Goal: Task Accomplishment & Management: Manage account settings

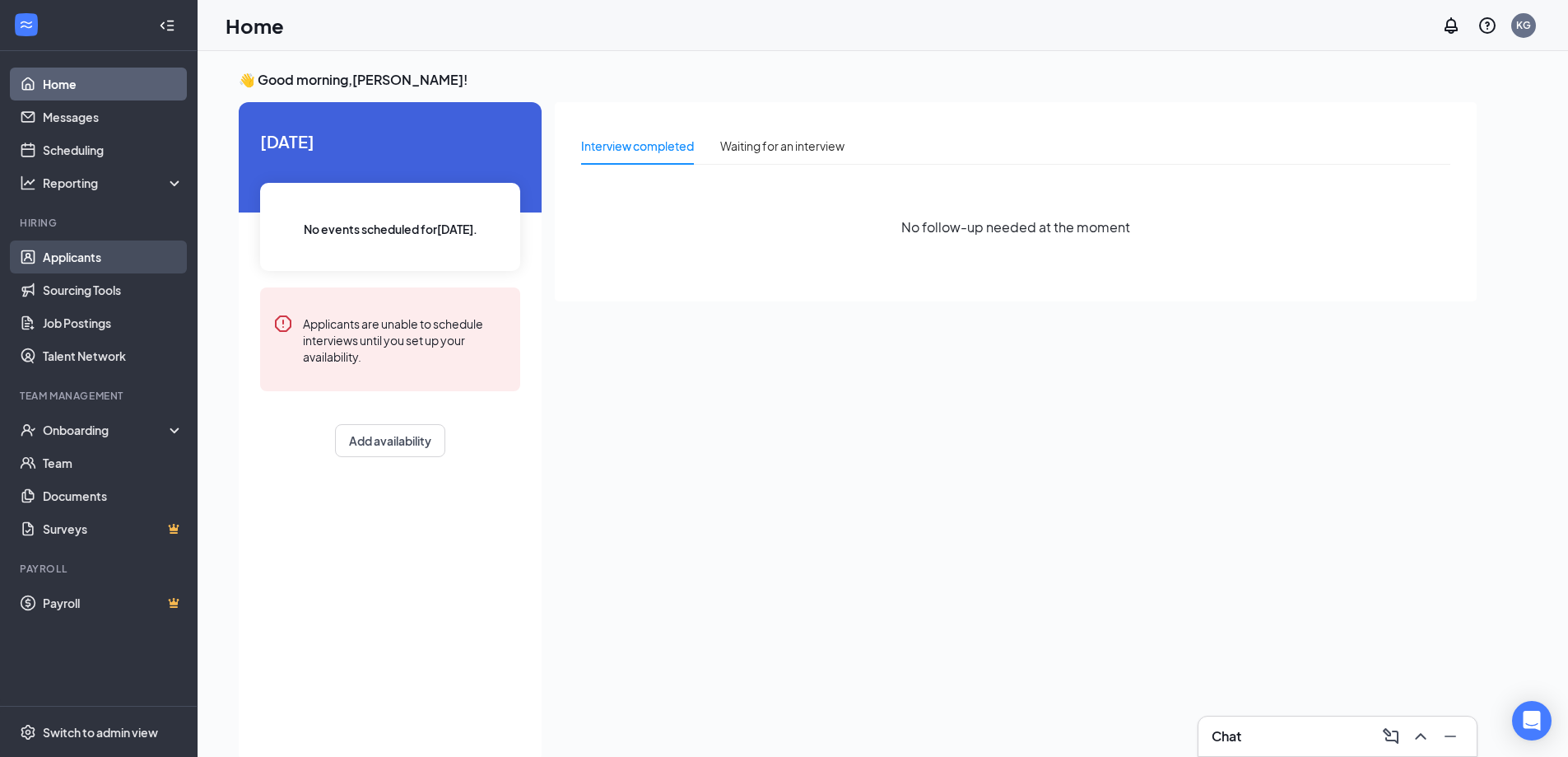
click at [78, 263] on link "Applicants" at bounding box center [113, 257] width 140 height 32
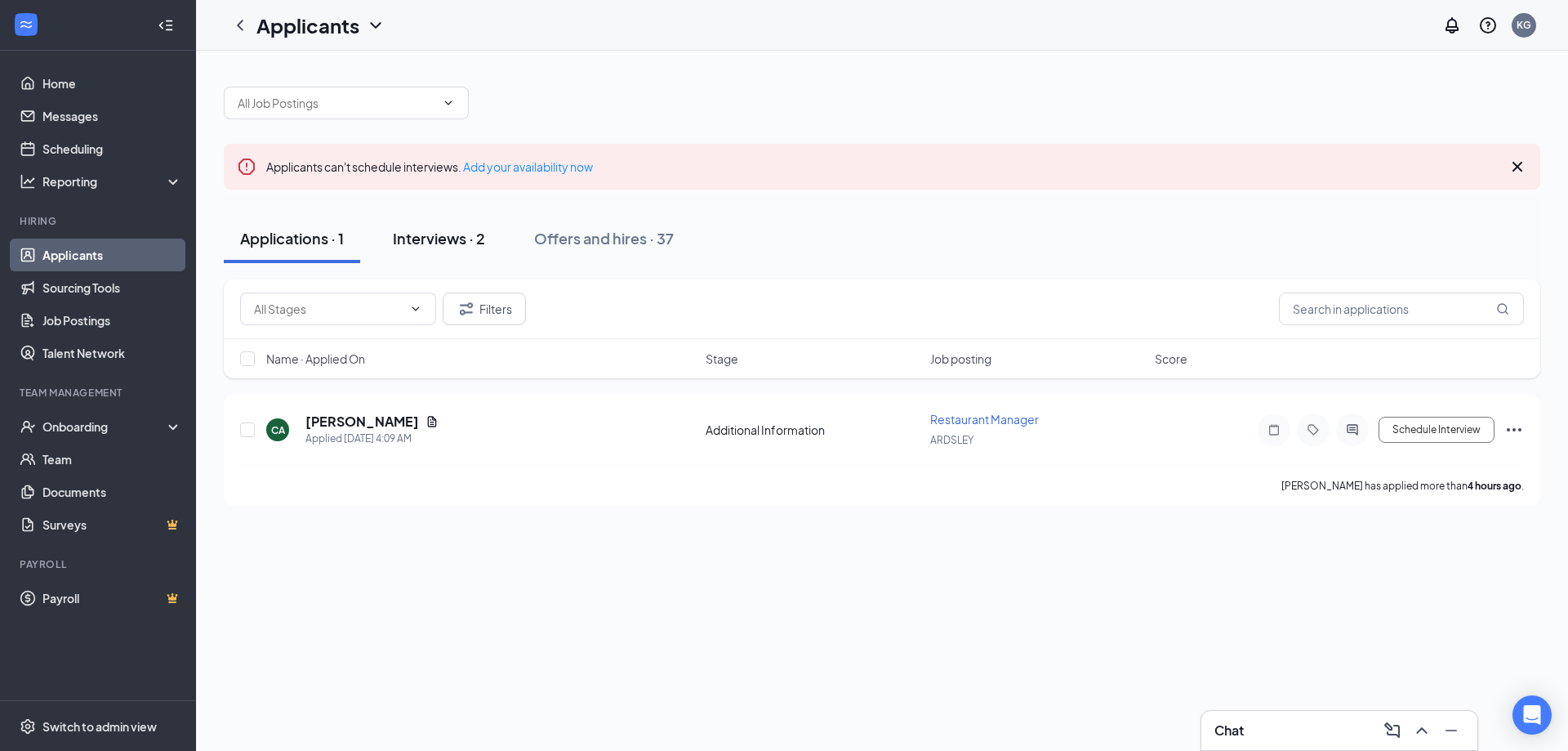
click at [435, 247] on div "Interviews · 2" at bounding box center [438, 238] width 92 height 21
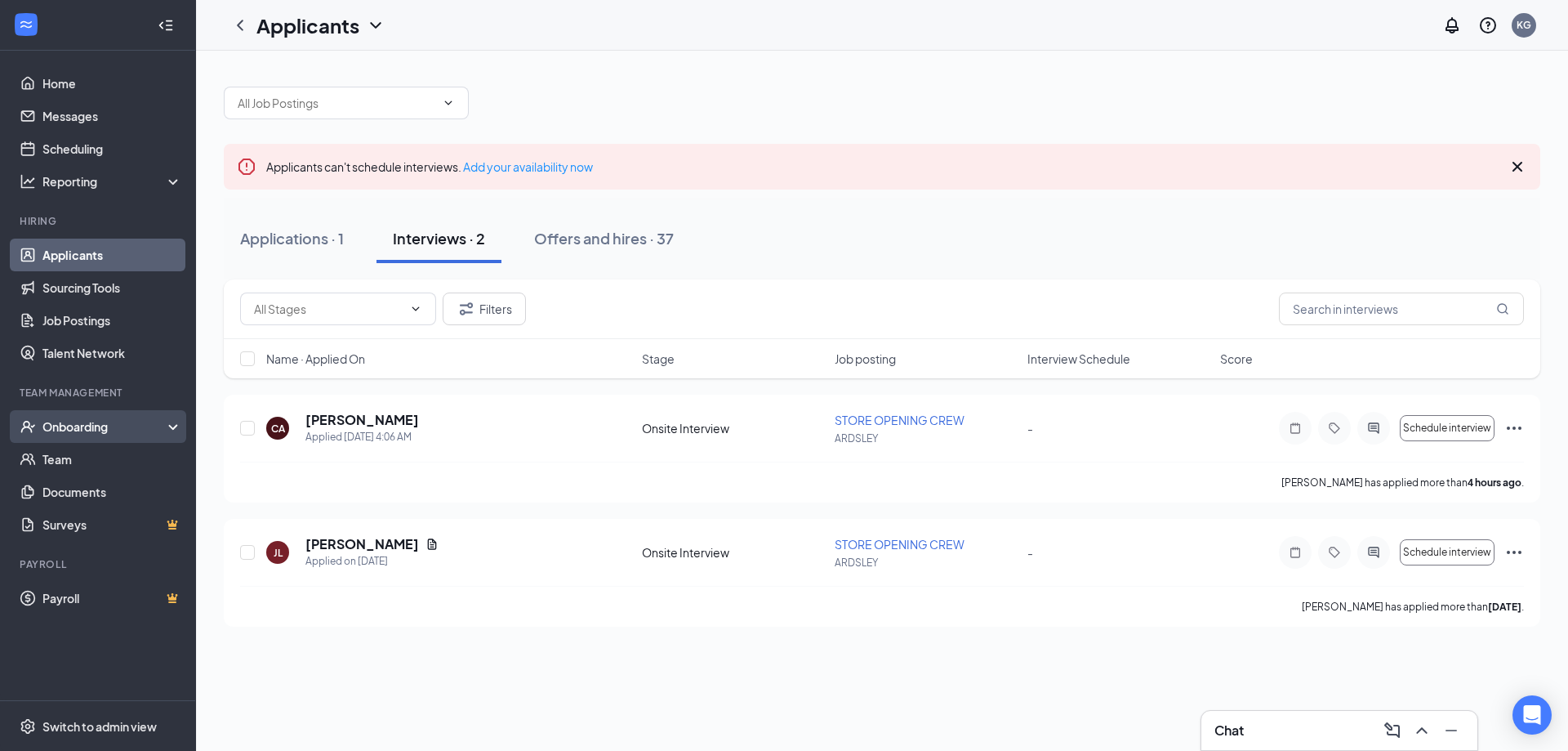
click at [100, 435] on div "Onboarding" at bounding box center [98, 426] width 196 height 32
click at [95, 428] on div "Onboarding" at bounding box center [105, 426] width 126 height 16
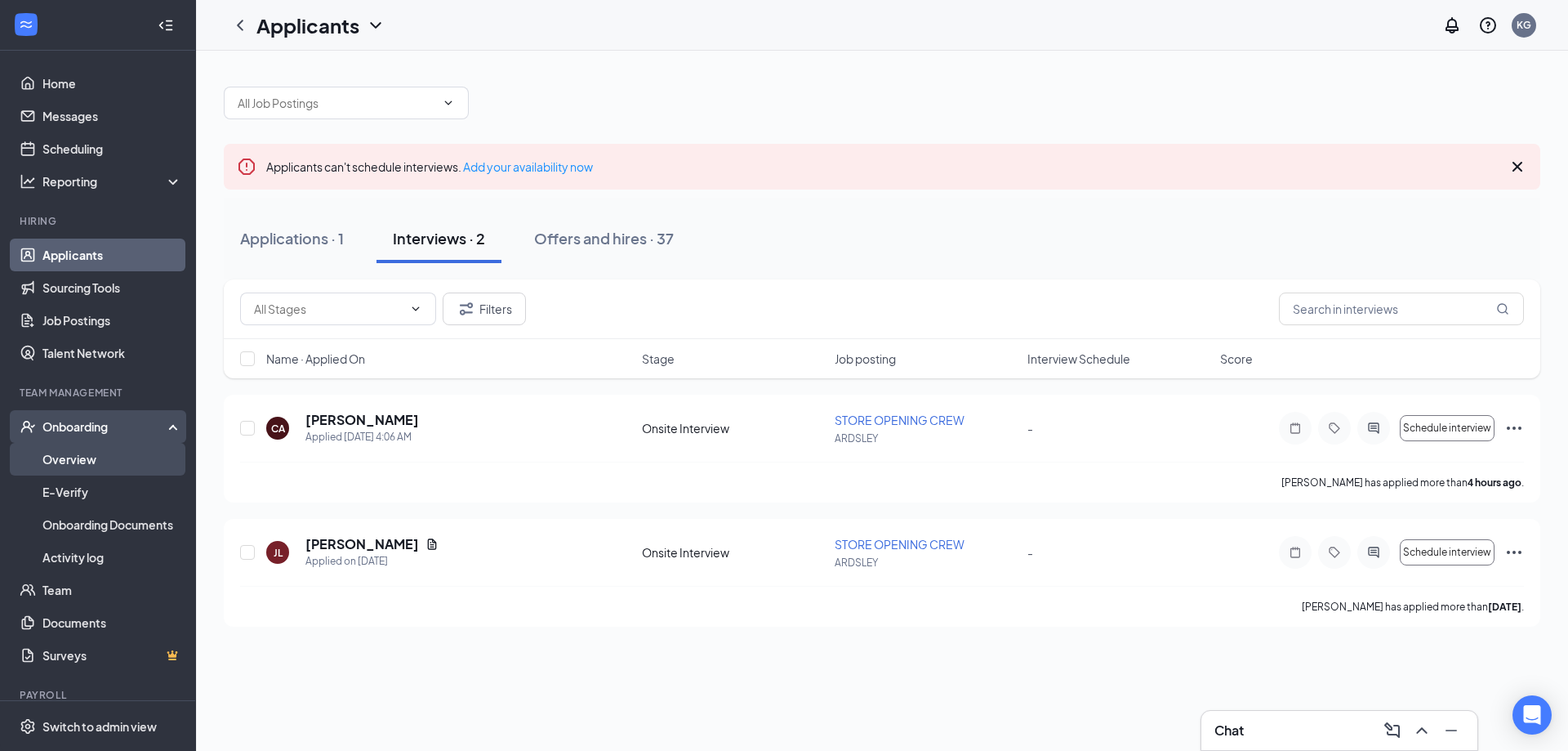
click at [96, 454] on link "Overview" at bounding box center [112, 459] width 139 height 32
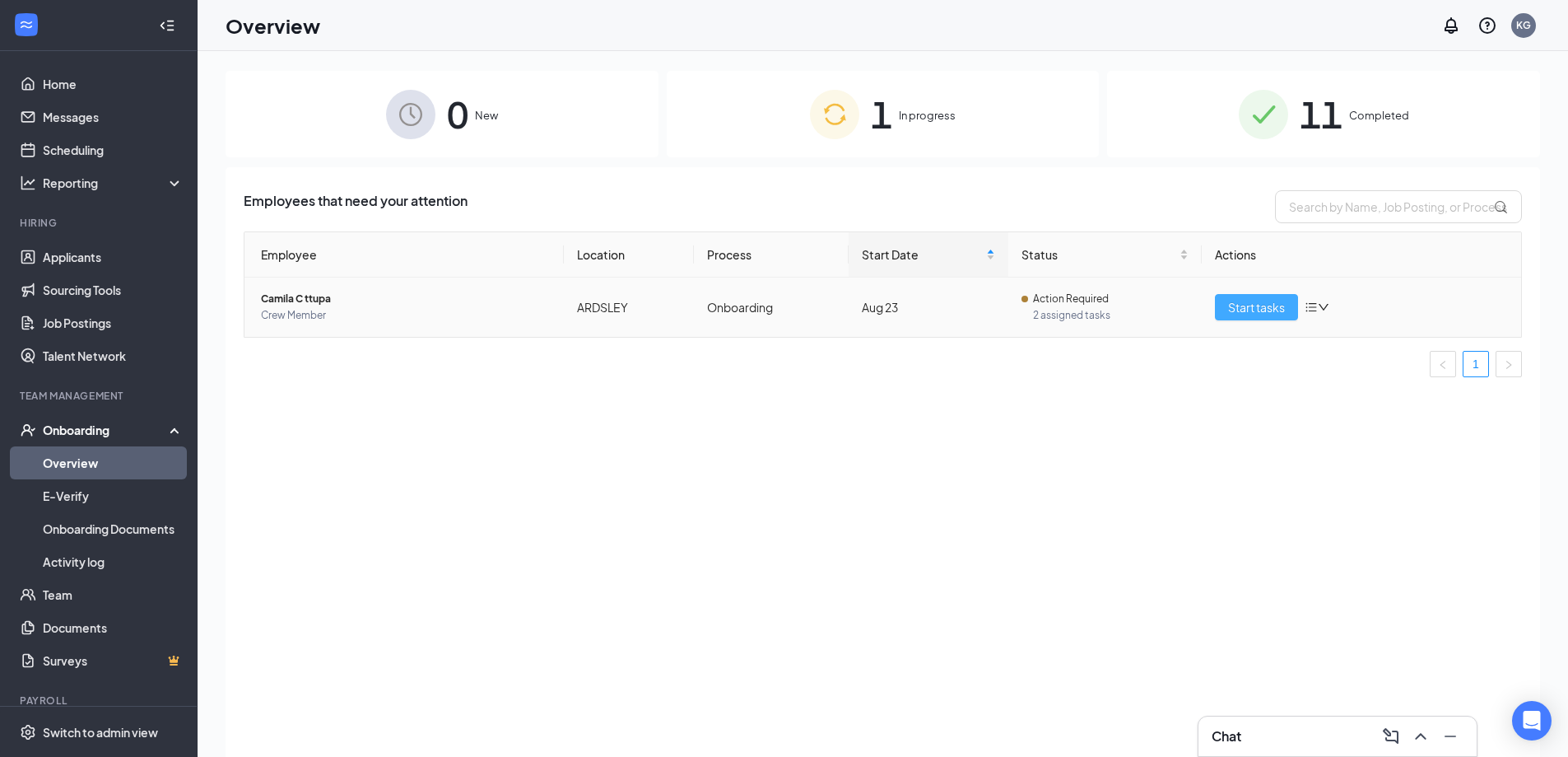
click at [1266, 306] on span "Start tasks" at bounding box center [1256, 307] width 56 height 18
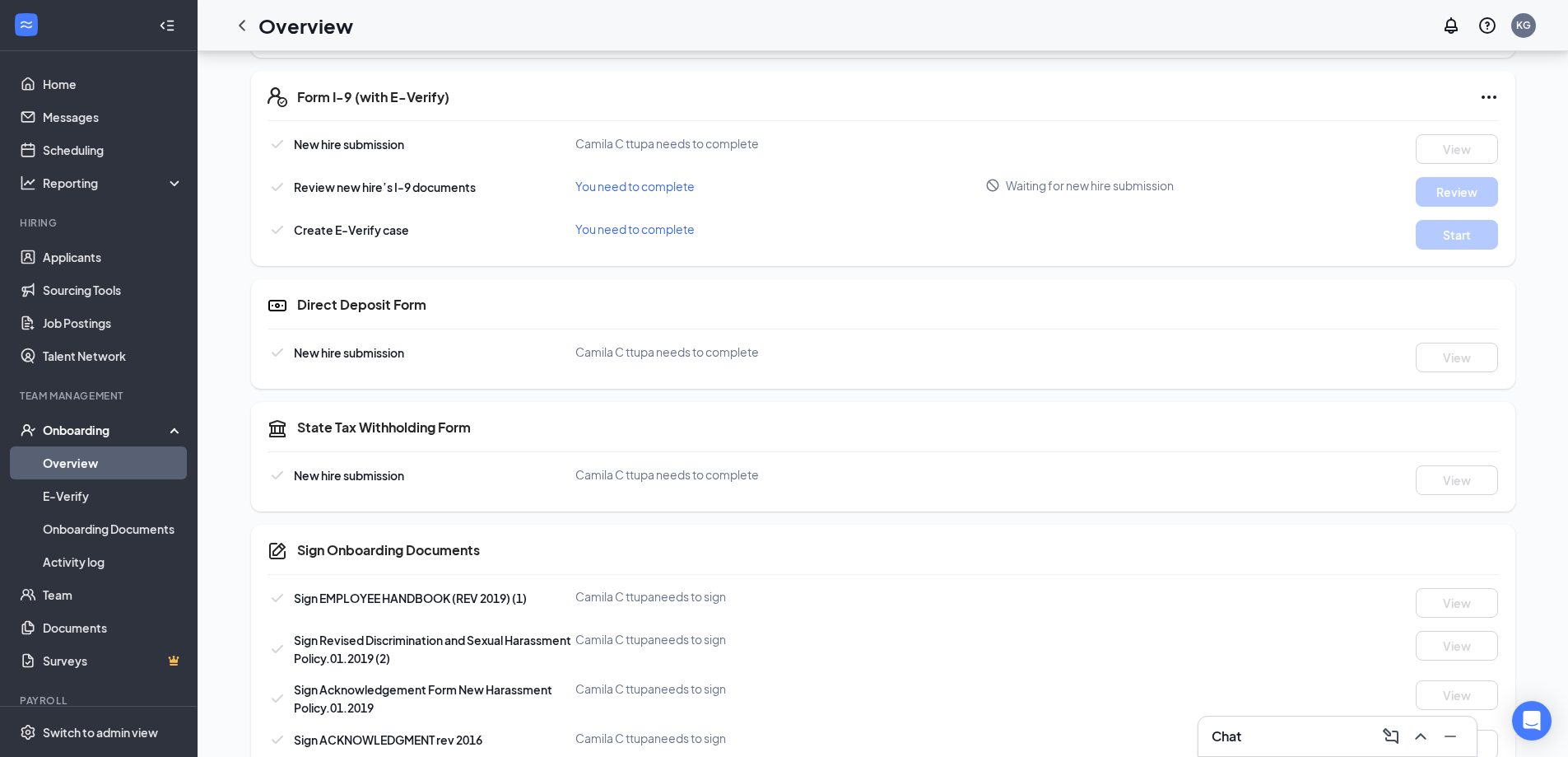
scroll to position [563, 0]
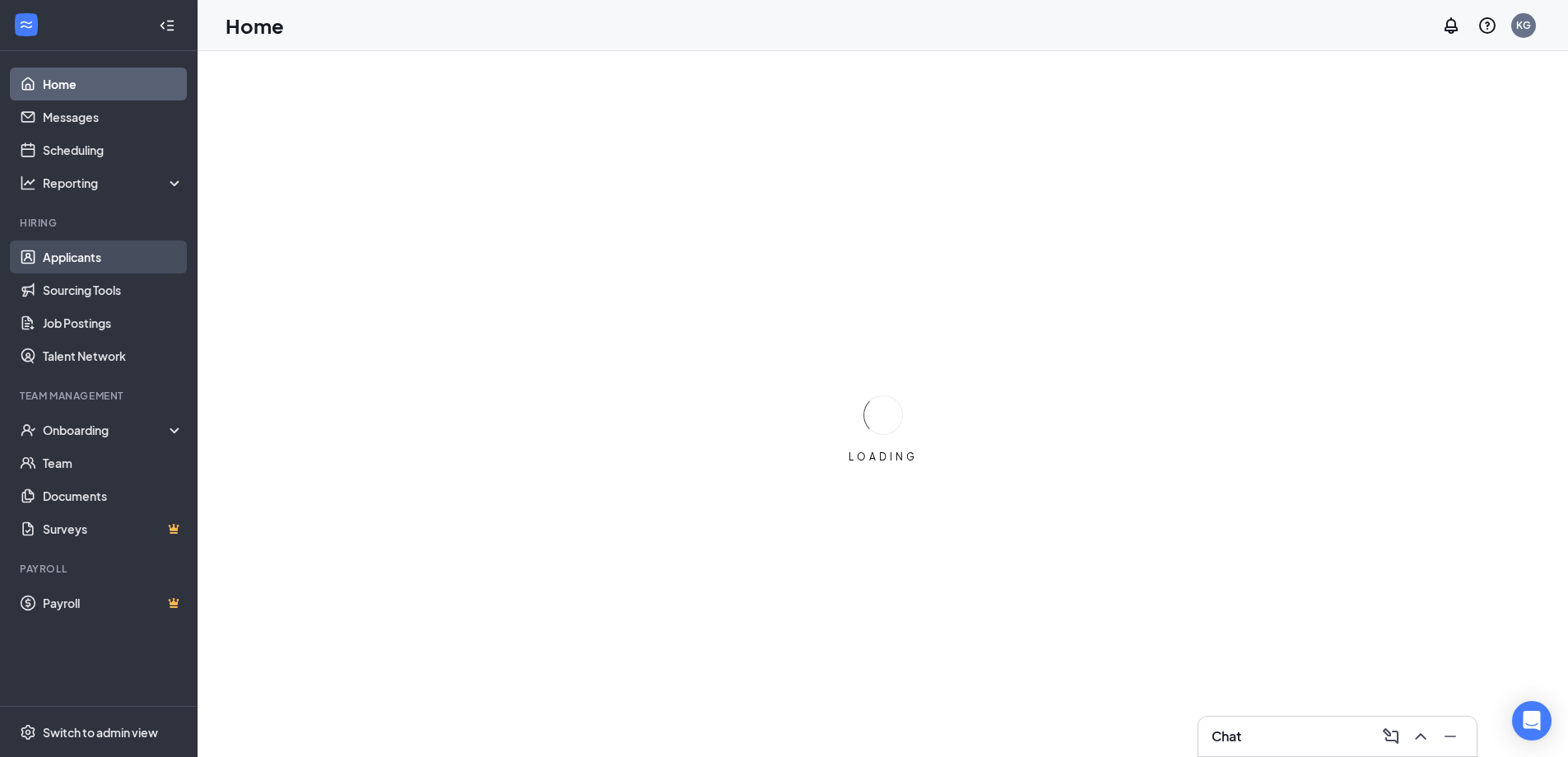
click at [112, 252] on link "Applicants" at bounding box center [113, 257] width 140 height 32
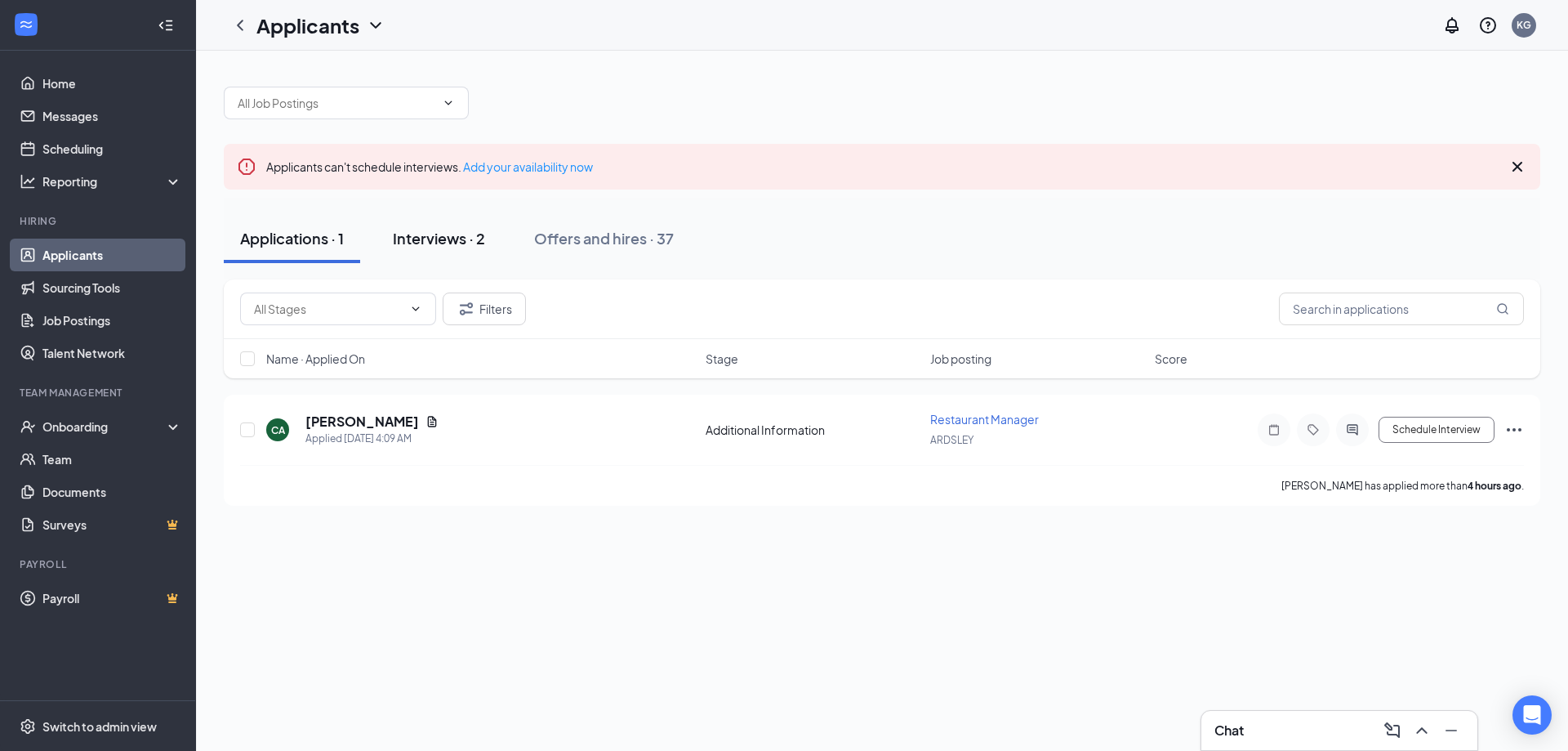
click at [458, 245] on div "Interviews · 2" at bounding box center [438, 238] width 92 height 21
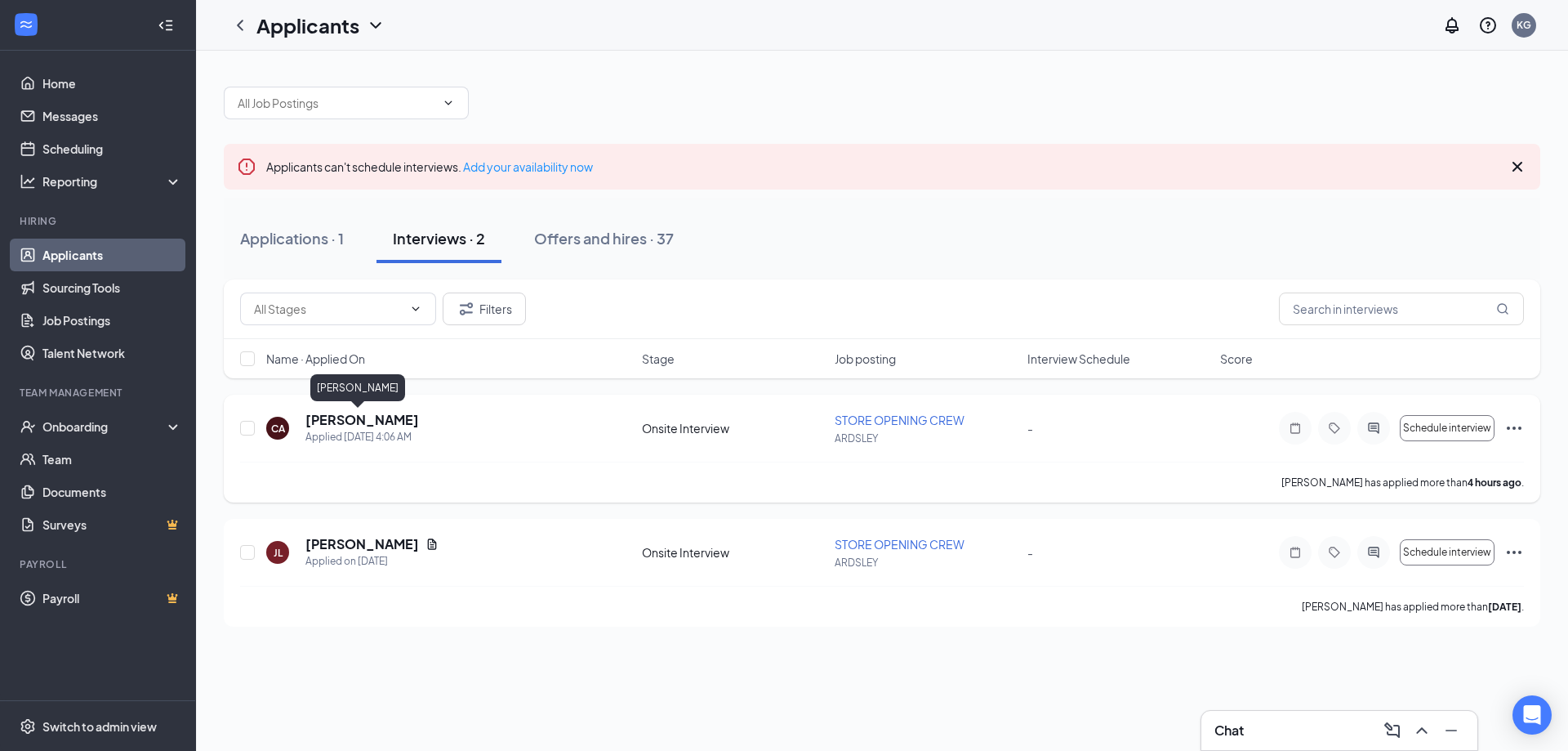
click at [362, 415] on h5 "[PERSON_NAME]" at bounding box center [362, 419] width 114 height 18
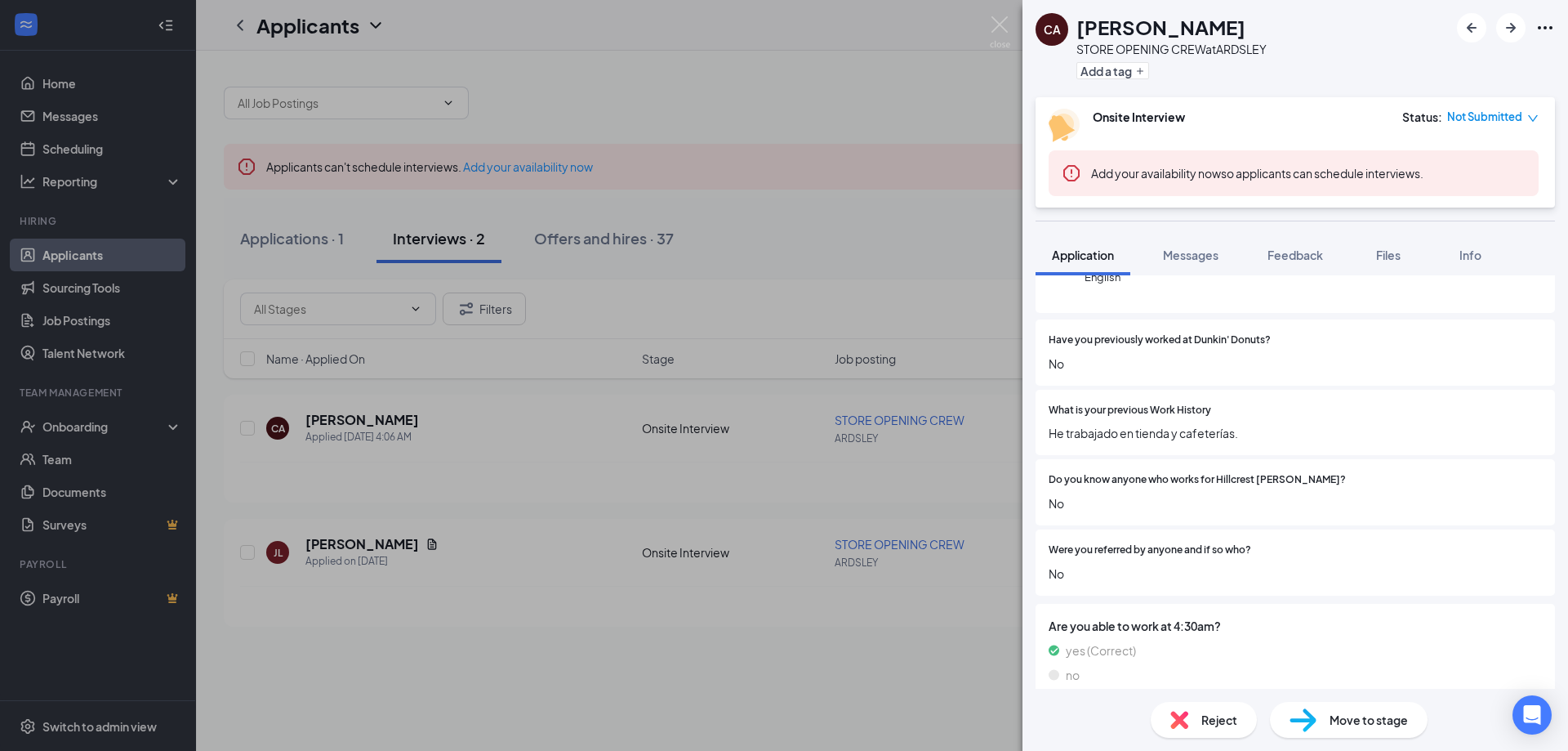
scroll to position [262, 0]
drag, startPoint x: 676, startPoint y: 709, endPoint x: 559, endPoint y: 608, distance: 154.6
click at [672, 685] on div "CA Carol Alvarez STORE OPENING CREW at ARDSLEY Add a tag Onsite Interview Statu…" at bounding box center [784, 376] width 1568 height 751
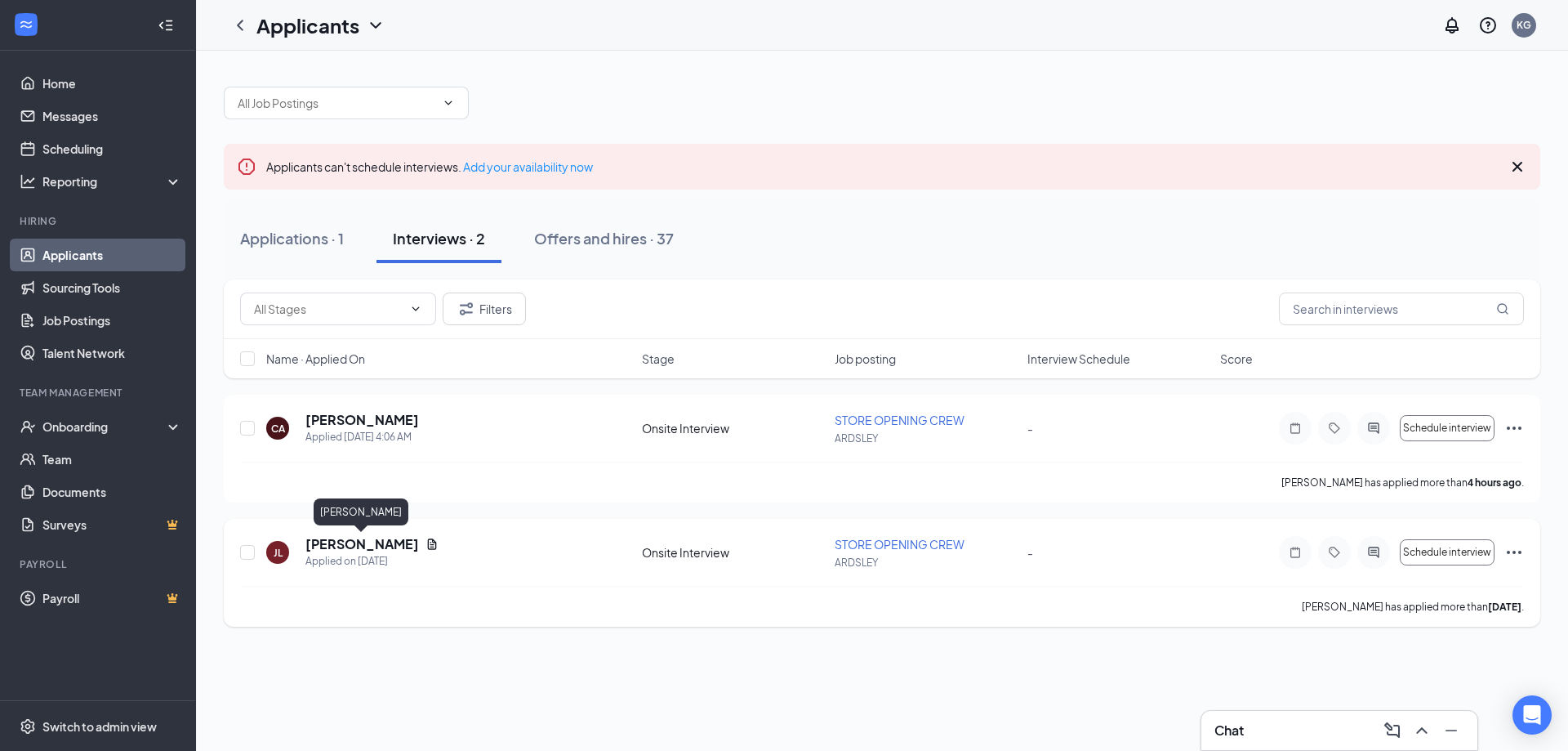
click at [383, 546] on h5 "[PERSON_NAME]" at bounding box center [362, 543] width 114 height 18
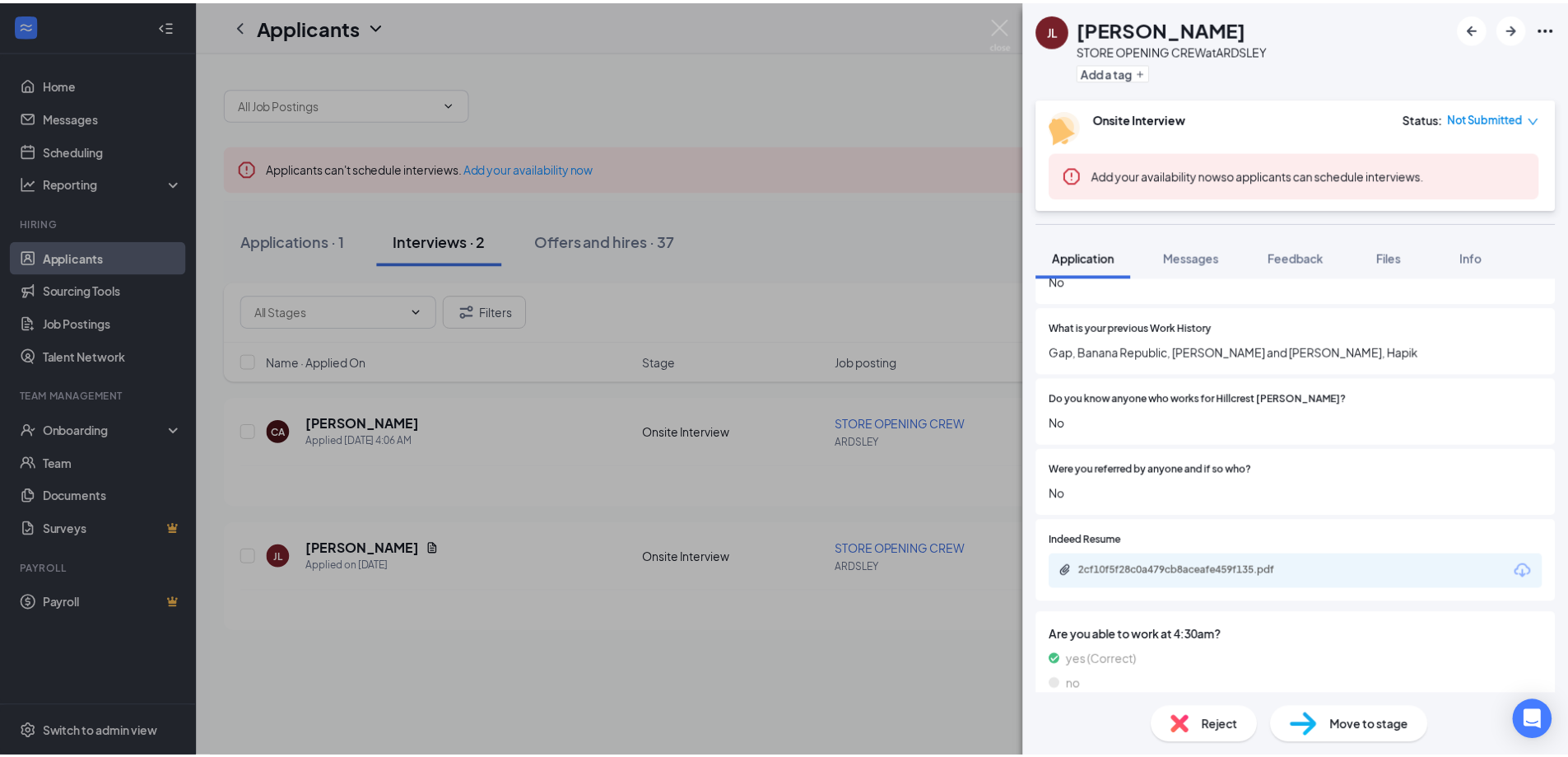
scroll to position [353, 0]
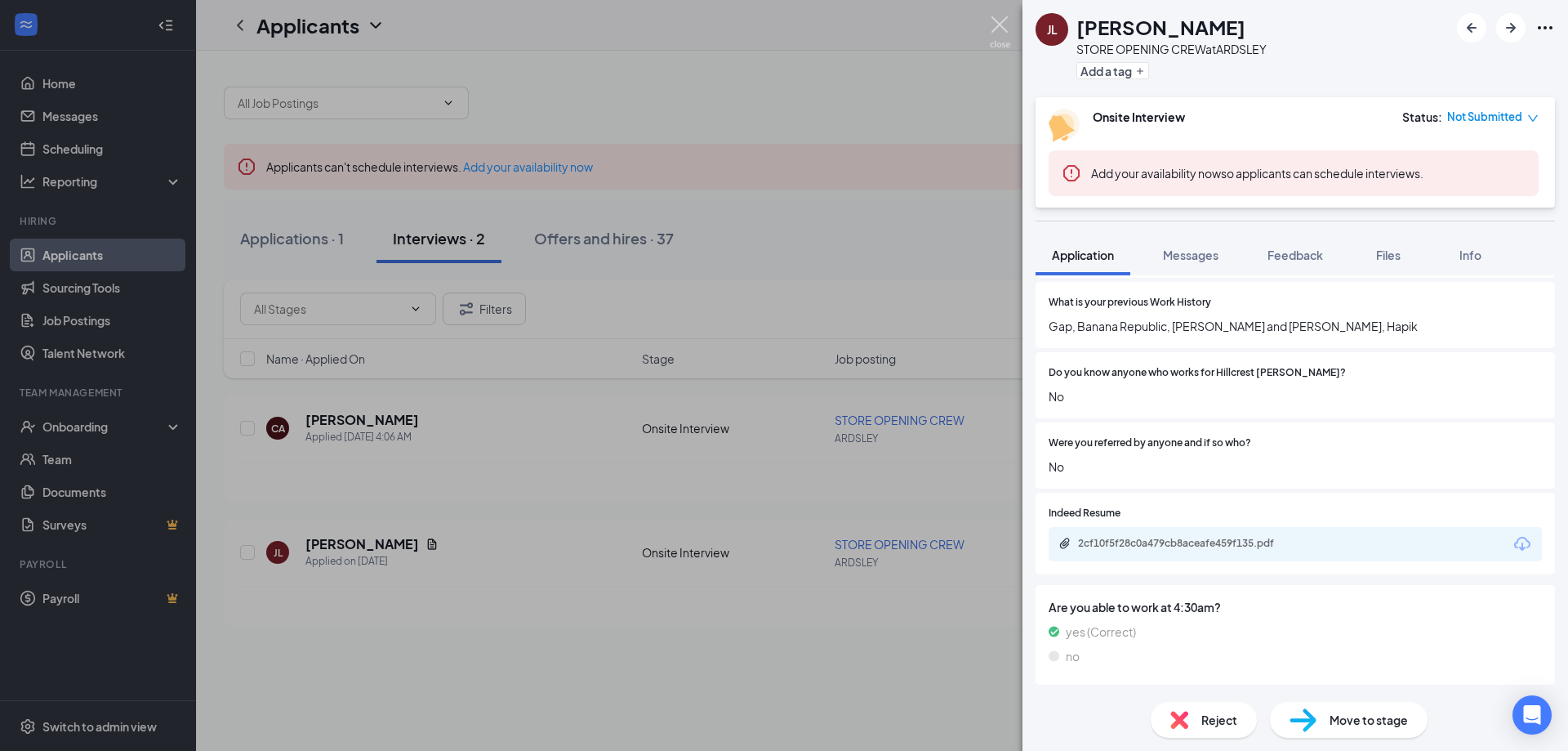
click at [999, 21] on img at bounding box center [1000, 32] width 21 height 32
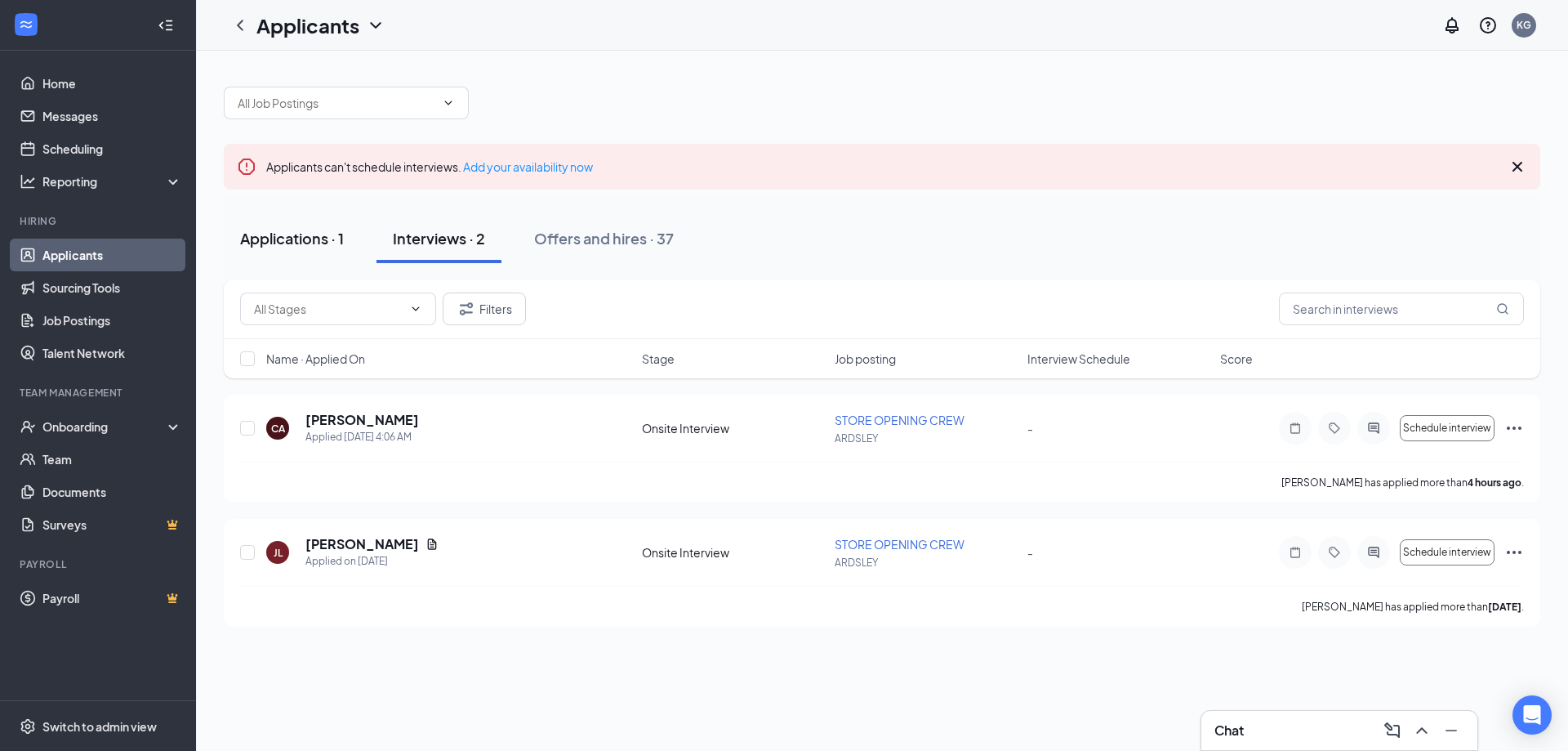
click at [300, 253] on button "Applications · 1" at bounding box center [292, 239] width 137 height 49
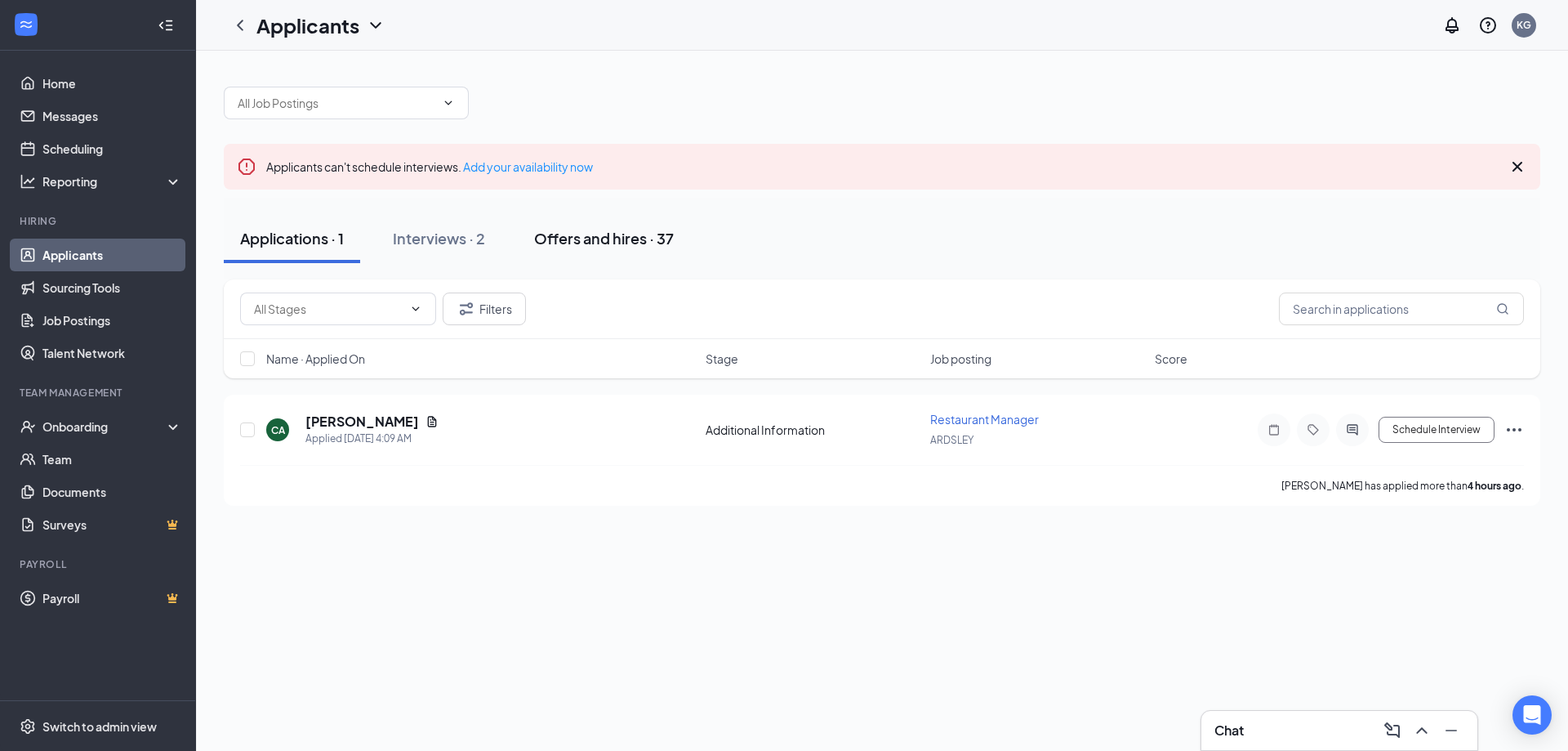
click at [627, 236] on div "Offers and hires · 37" at bounding box center [603, 238] width 139 height 21
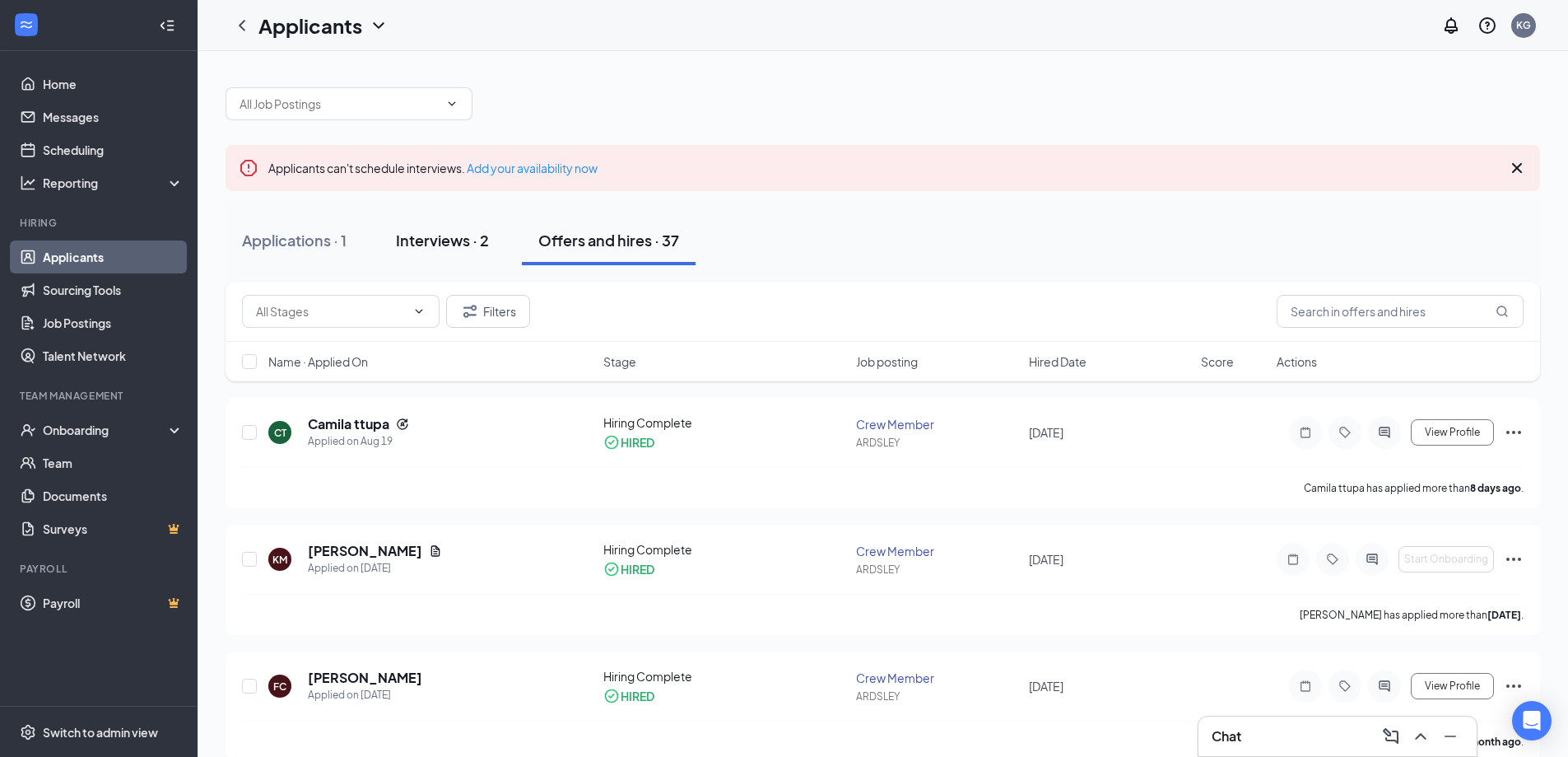
click at [452, 223] on button "Interviews · 2" at bounding box center [442, 241] width 126 height 50
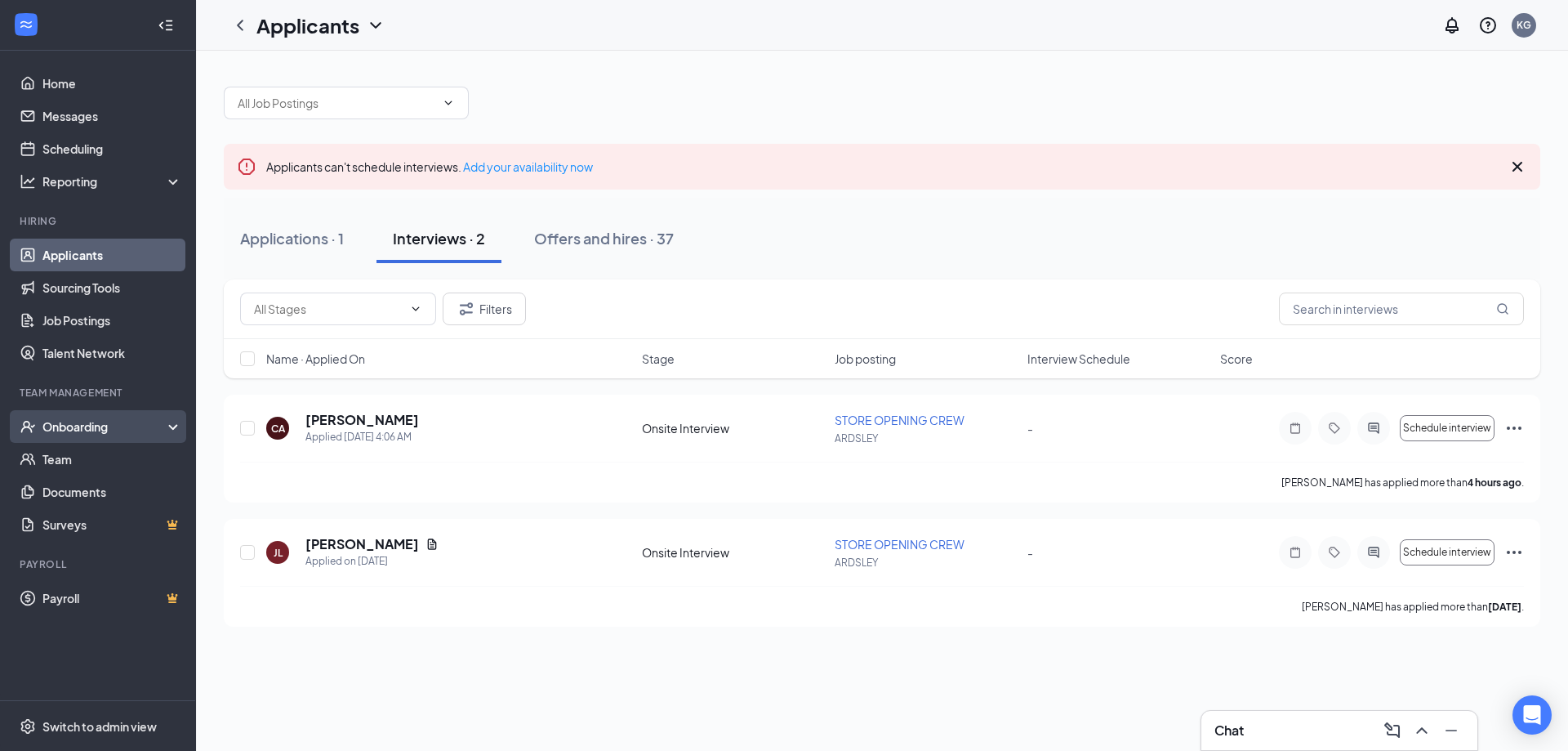
click at [103, 414] on div "Onboarding" at bounding box center [98, 426] width 196 height 32
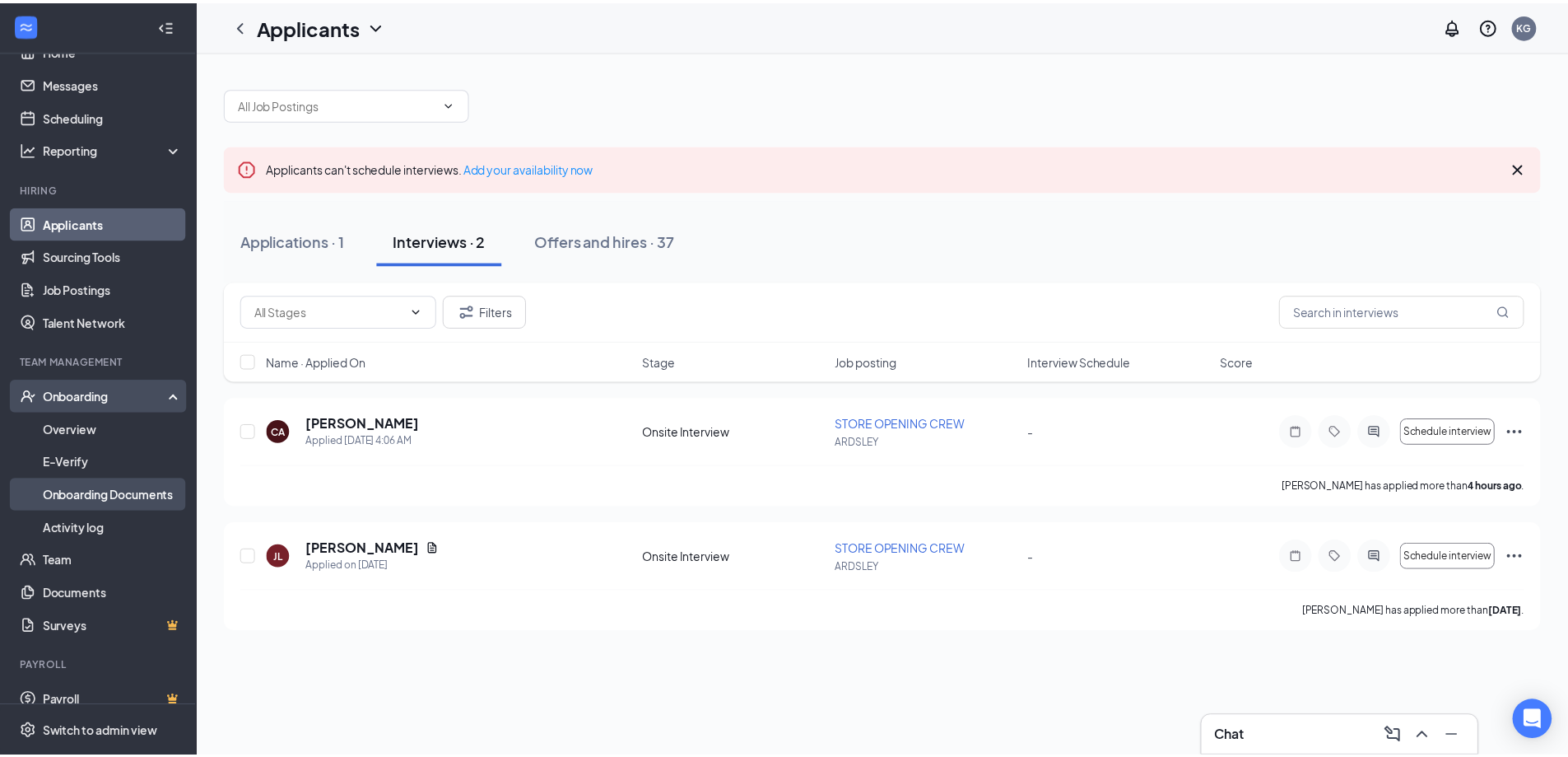
scroll to position [52, 0]
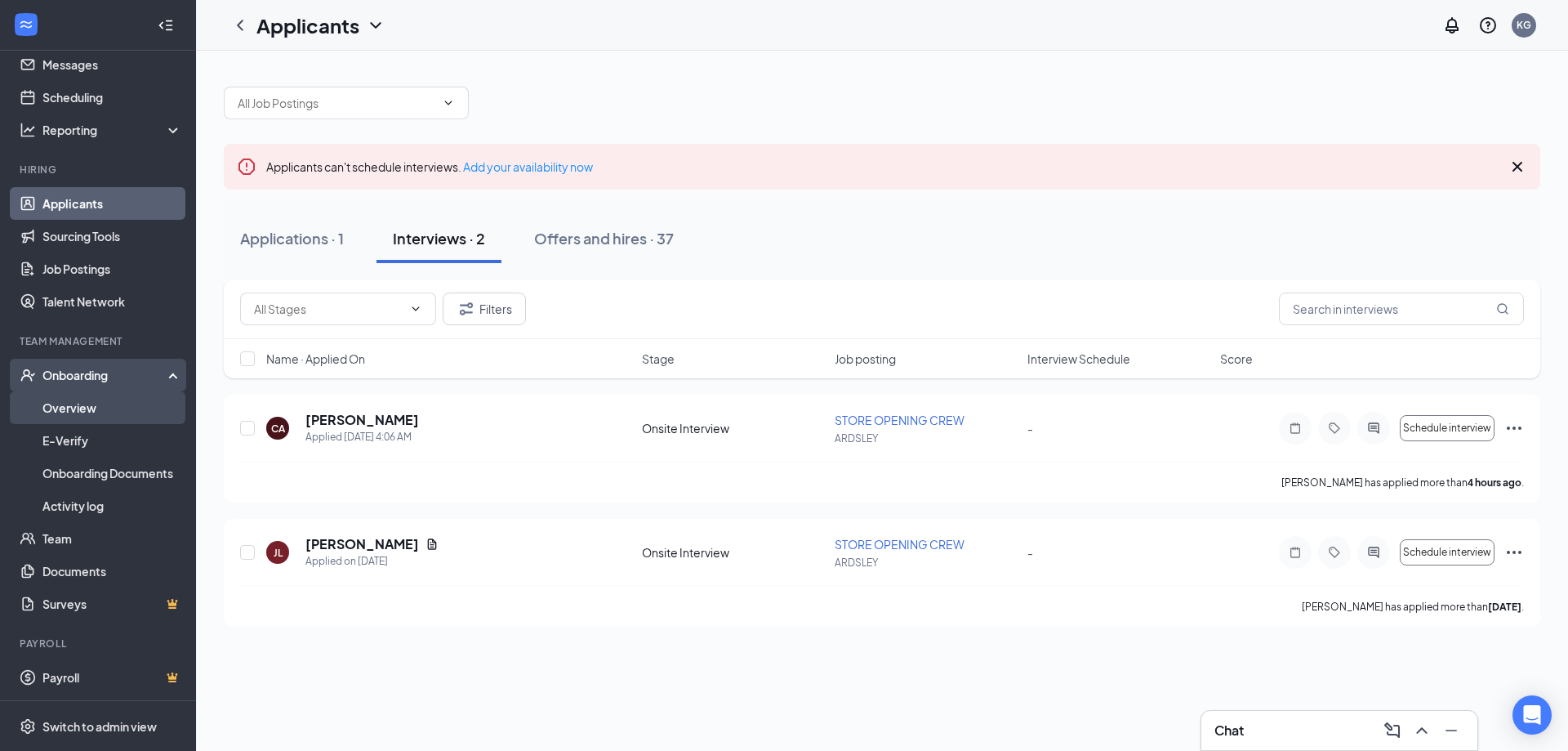
click at [107, 405] on link "Overview" at bounding box center [112, 408] width 139 height 32
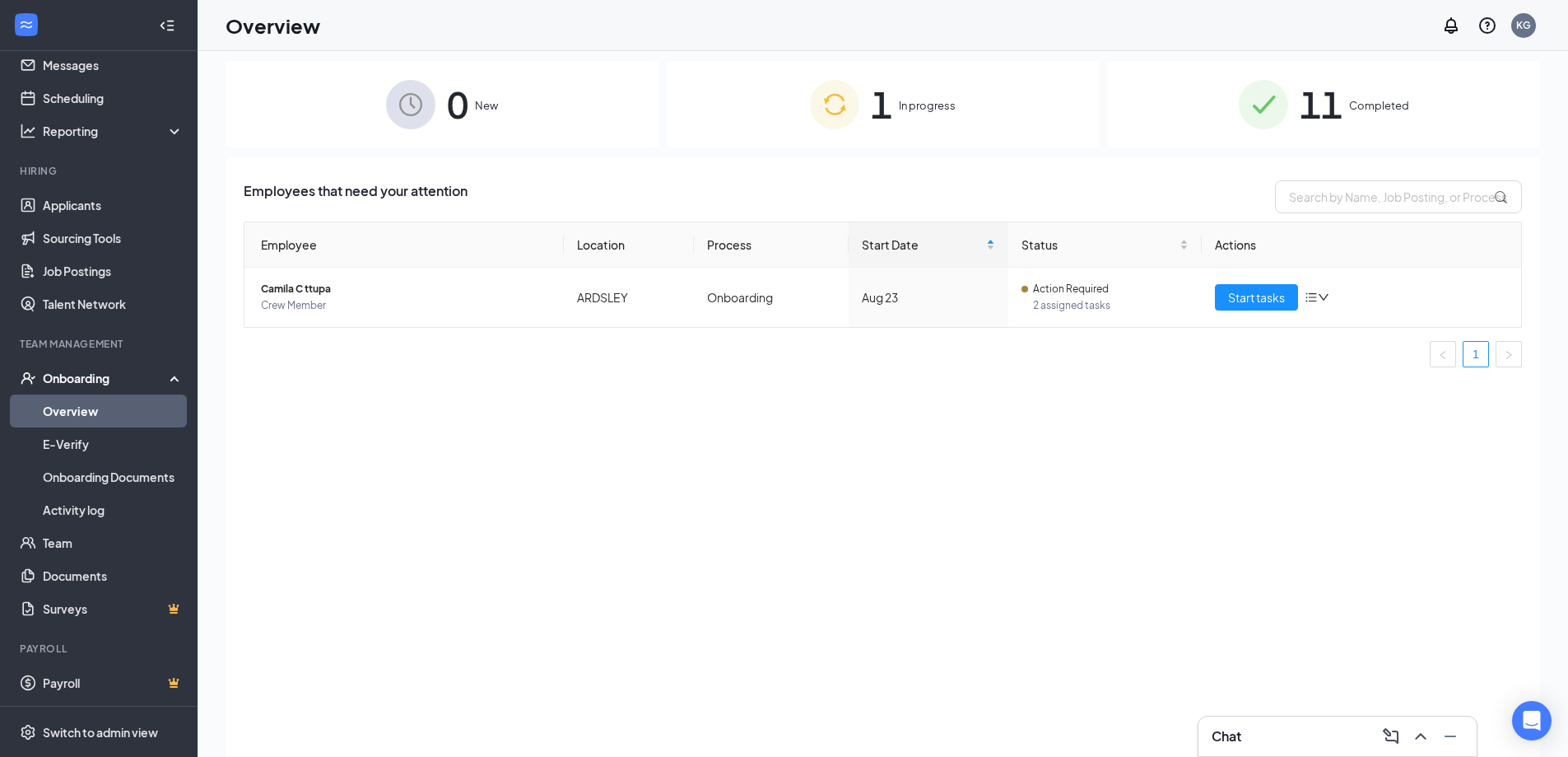
scroll to position [75, 0]
